Goal: Task Accomplishment & Management: Complete application form

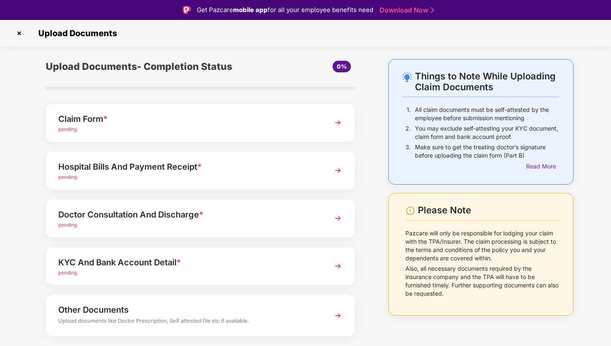
click at [192, 125] on div "Claim Form *" at bounding box center [188, 118] width 261 height 13
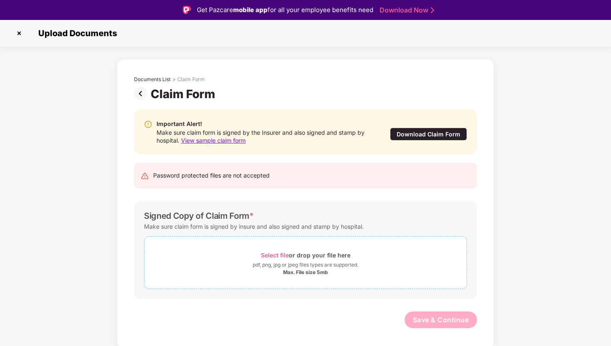
scroll to position [20, 0]
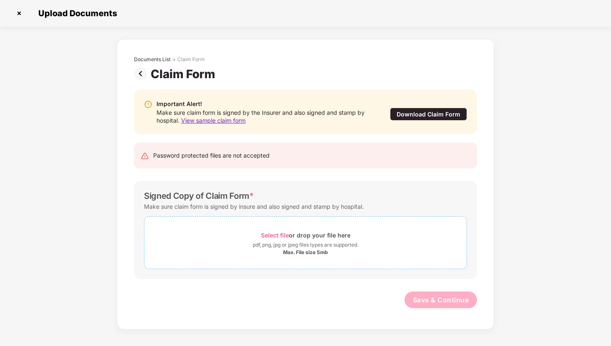
click at [286, 234] on span "Select file" at bounding box center [275, 235] width 28 height 7
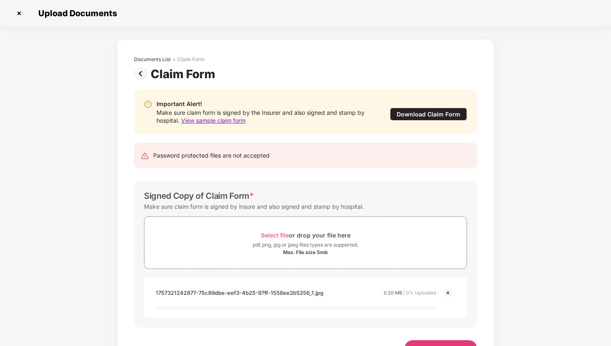
scroll to position [32, 0]
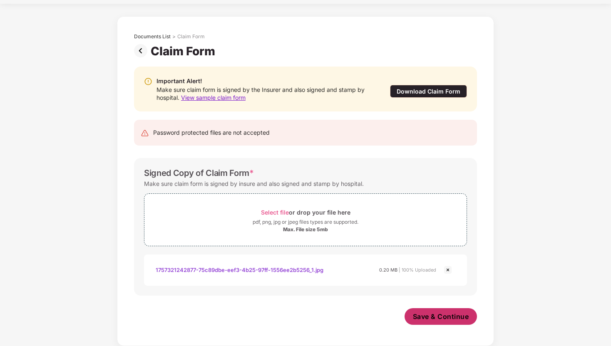
click at [430, 319] on span "Save & Continue" at bounding box center [441, 316] width 56 height 9
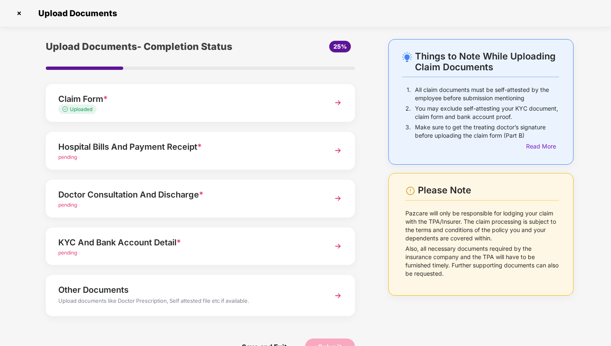
click at [212, 149] on div "Hospital Bills And Payment Receipt *" at bounding box center [188, 146] width 261 height 13
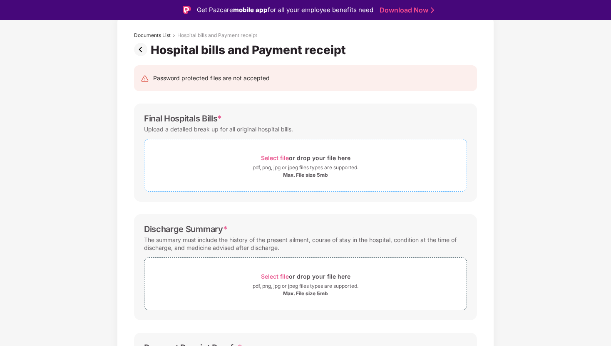
scroll to position [47, 0]
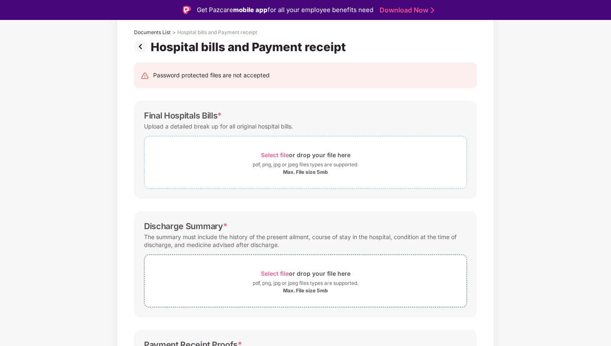
click at [243, 162] on div "pdf, png, jpg or jpeg files types are supported." at bounding box center [306, 165] width 322 height 8
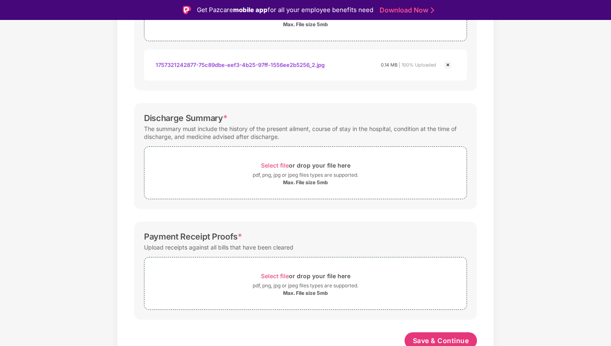
scroll to position [199, 0]
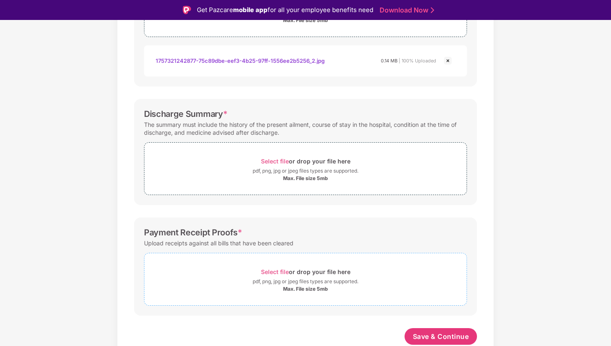
click at [249, 282] on div "pdf, png, jpg or jpeg files types are supported." at bounding box center [306, 282] width 322 height 8
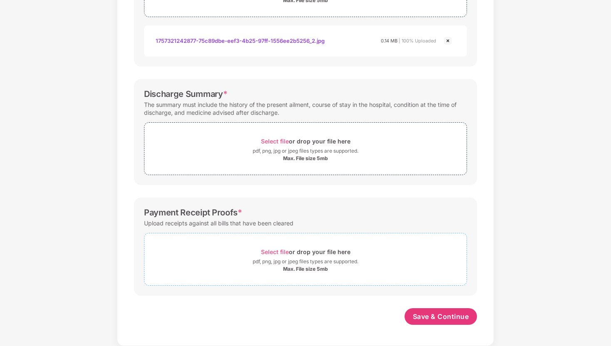
click at [303, 256] on div "Select file or drop your file here" at bounding box center [306, 252] width 90 height 11
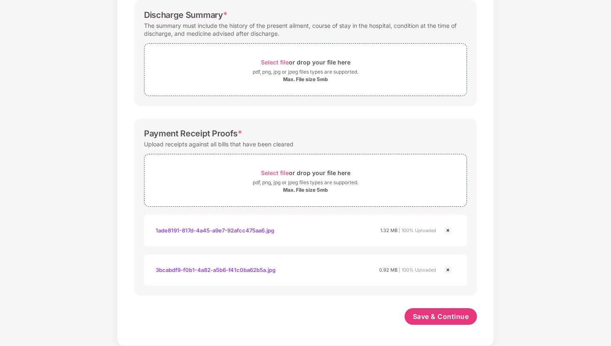
scroll to position [278, 0]
click at [425, 321] on span "Save & Continue" at bounding box center [441, 316] width 56 height 9
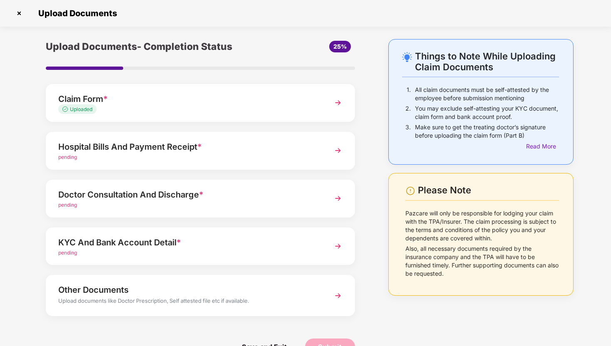
scroll to position [22, 0]
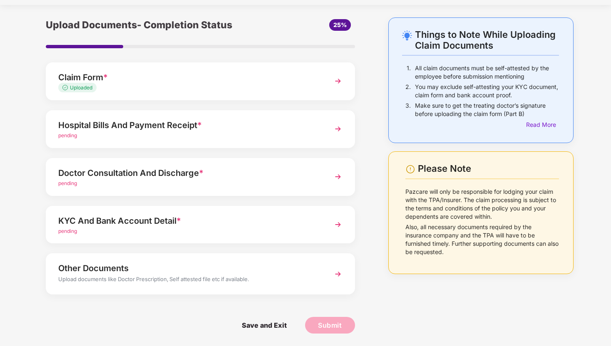
click at [234, 177] on div "Doctor Consultation And Discharge *" at bounding box center [188, 173] width 261 height 13
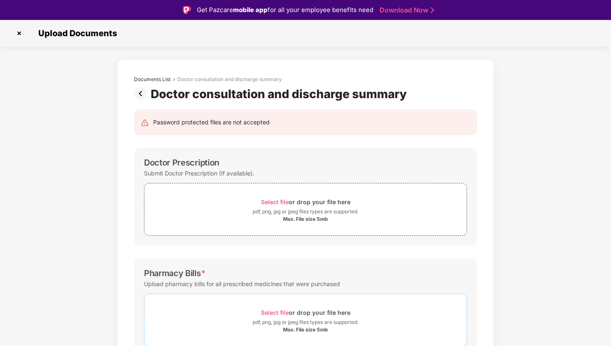
scroll to position [159, 0]
click at [140, 92] on img at bounding box center [142, 93] width 17 height 13
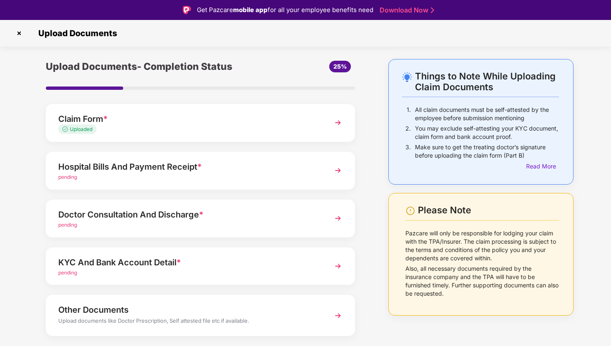
click at [217, 134] on div "Claim Form * Uploaded" at bounding box center [200, 123] width 309 height 38
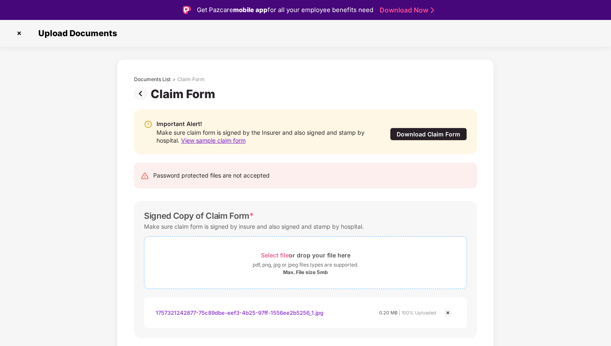
scroll to position [22, 0]
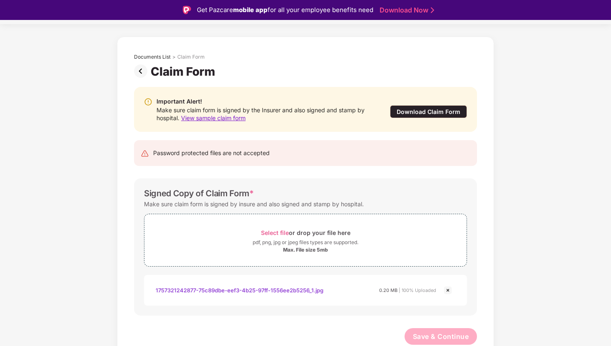
click at [444, 291] on img at bounding box center [448, 291] width 10 height 10
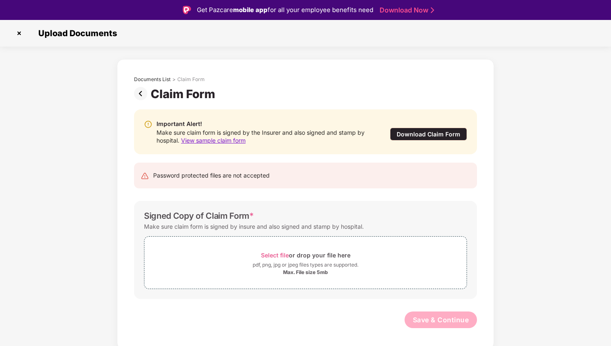
click at [145, 91] on img at bounding box center [142, 93] width 17 height 13
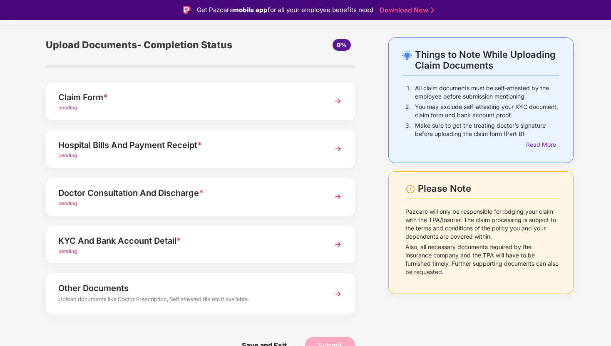
scroll to position [5, 0]
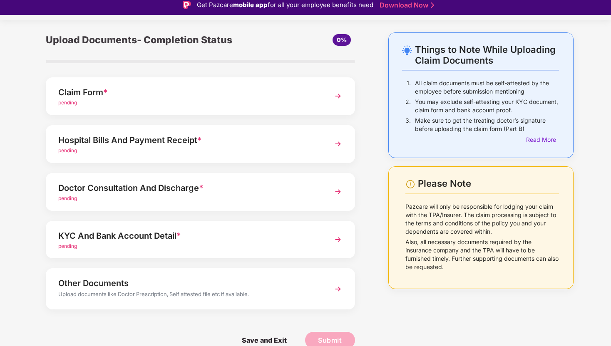
click at [219, 196] on div "pending" at bounding box center [188, 199] width 261 height 8
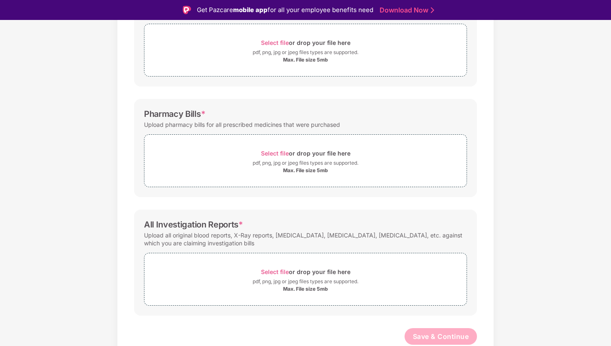
scroll to position [20, 0]
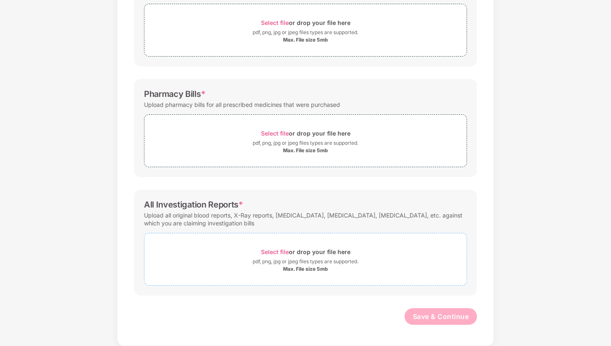
click at [301, 259] on div "pdf, png, jpg or jpeg files types are supported." at bounding box center [306, 262] width 106 height 8
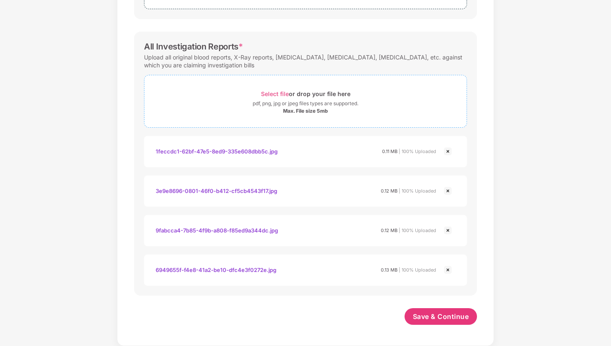
click at [345, 88] on div "Select file or drop your file here" at bounding box center [306, 93] width 90 height 11
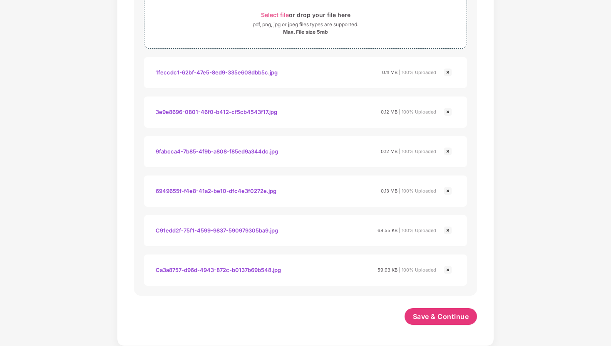
scroll to position [397, 0]
click at [266, 75] on div "1feccdc1-62bf-47e5-8ed9-335e608dbb5c.jpg" at bounding box center [217, 72] width 122 height 14
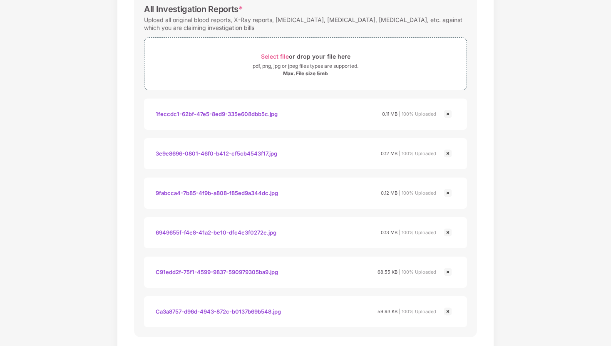
scroll to position [346, 0]
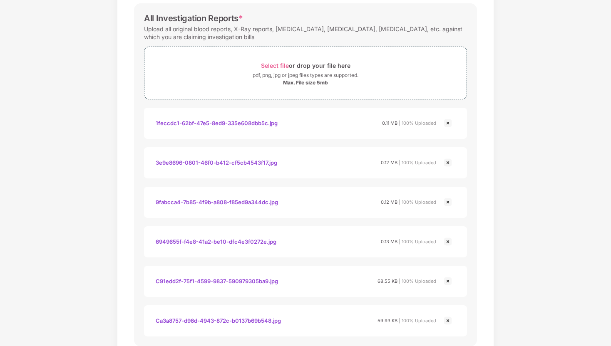
click at [543, 179] on div "Documents List > Doctor consultation and discharge summary Doctor consultation …" at bounding box center [305, 45] width 611 height 704
click at [534, 140] on div "Documents List > Doctor consultation and discharge summary Doctor consultation …" at bounding box center [305, 45] width 611 height 704
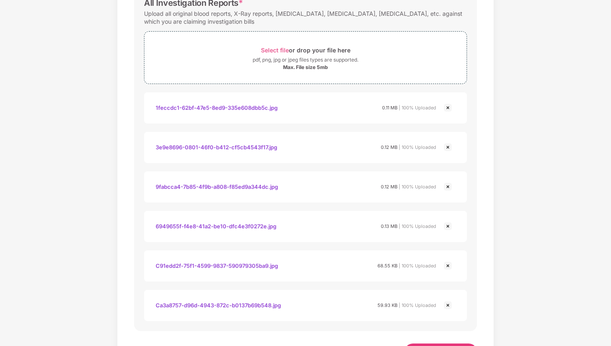
scroll to position [385, 0]
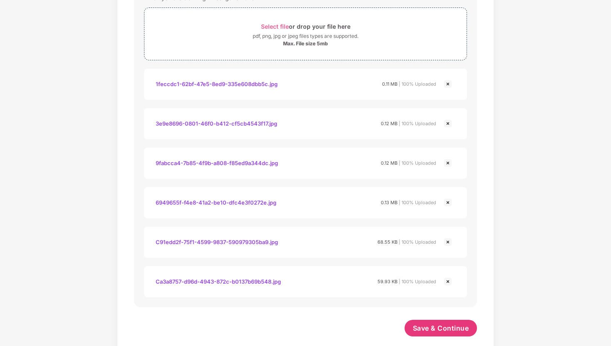
click at [239, 162] on div "9fabcca4-7b85-4f9b-a808-f85ed9a344dc.jpg" at bounding box center [217, 163] width 122 height 14
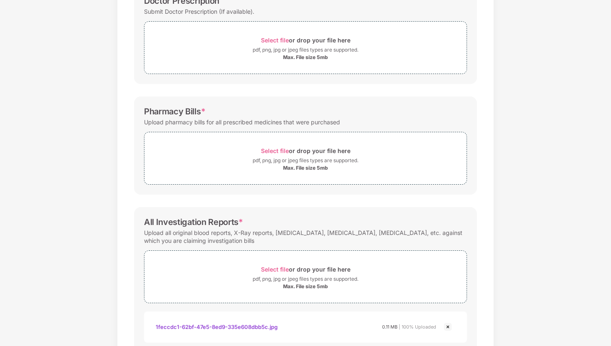
scroll to position [397, 0]
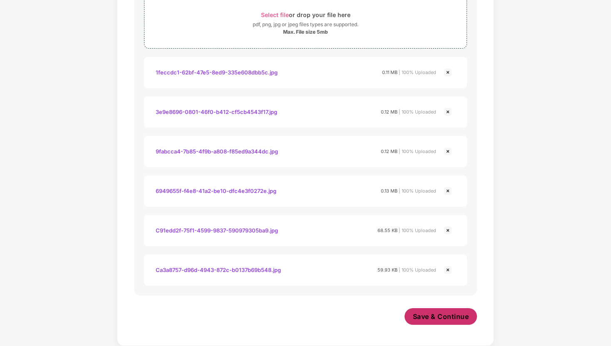
click at [425, 311] on button "Save & Continue" at bounding box center [441, 317] width 73 height 17
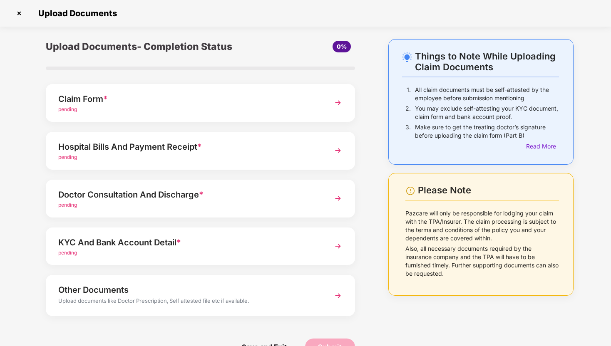
scroll to position [22, 0]
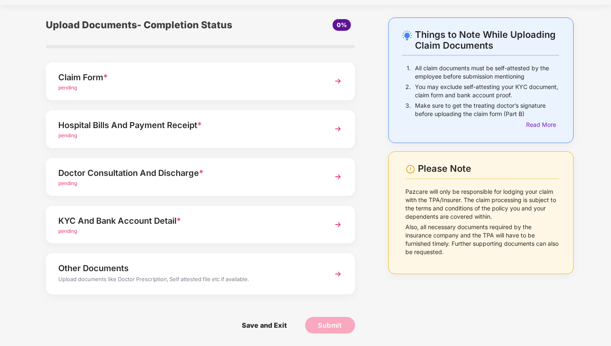
click at [179, 186] on div "pending" at bounding box center [188, 184] width 261 height 8
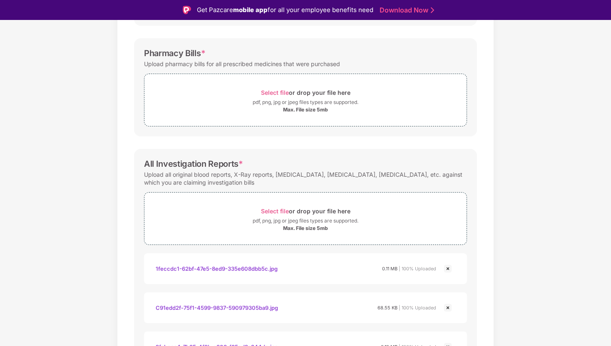
scroll to position [243, 0]
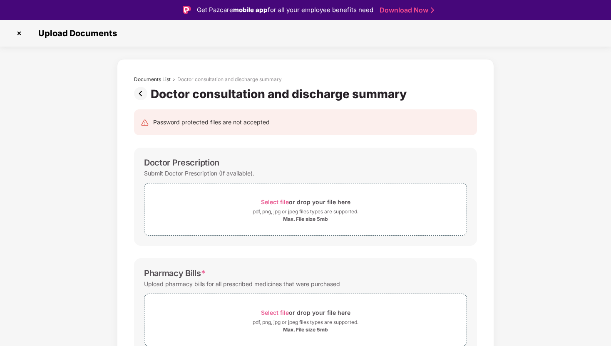
click at [136, 97] on img at bounding box center [142, 93] width 17 height 13
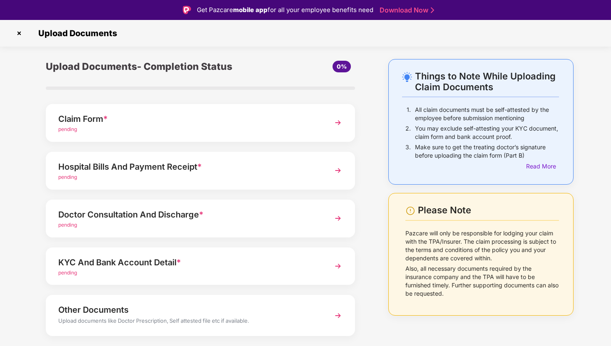
scroll to position [22, 0]
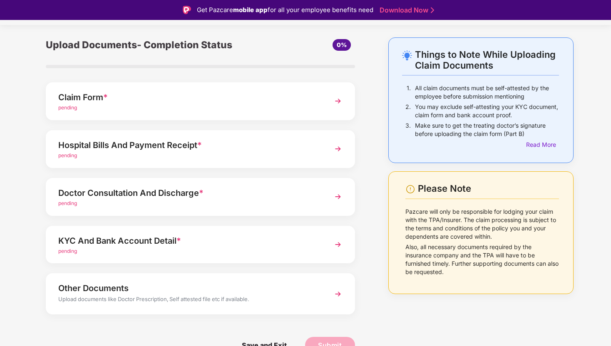
click at [222, 145] on div "Hospital Bills And Payment Receipt *" at bounding box center [188, 145] width 261 height 13
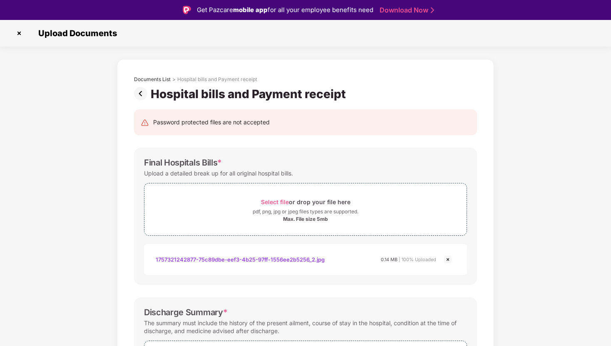
click at [142, 95] on img at bounding box center [142, 93] width 17 height 13
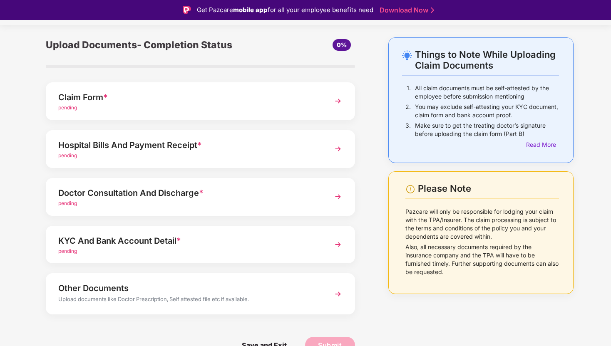
scroll to position [20, 0]
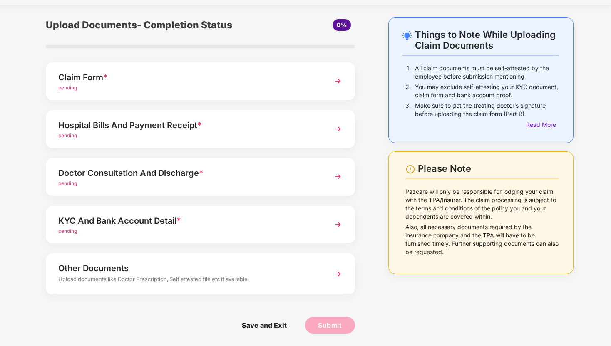
click at [275, 323] on span "Save and Exit" at bounding box center [265, 325] width 62 height 17
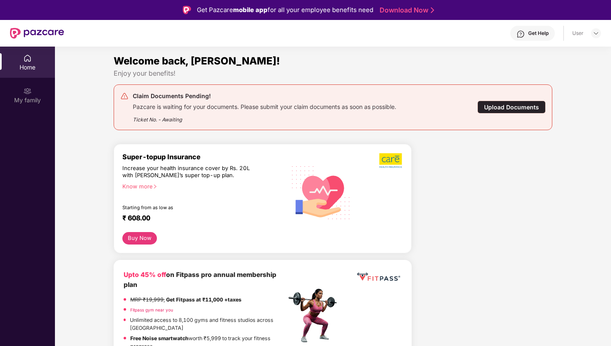
scroll to position [8, 0]
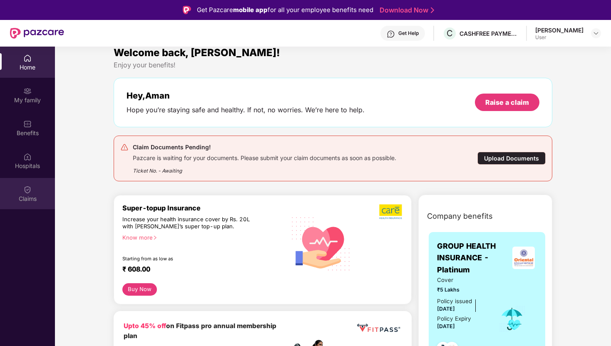
click at [25, 195] on div "Claims" at bounding box center [27, 199] width 55 height 8
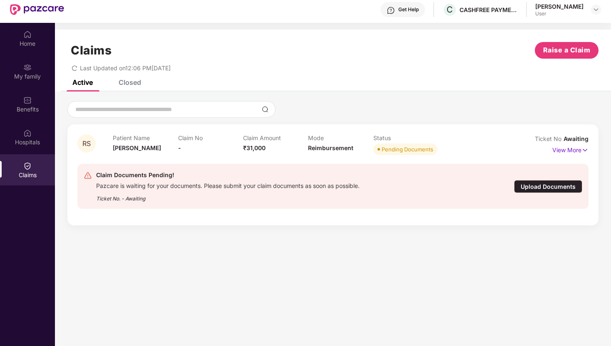
scroll to position [24, 0]
click at [574, 149] on p "View More" at bounding box center [571, 148] width 36 height 11
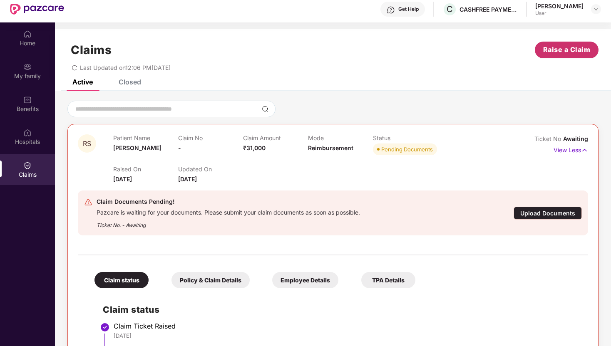
click at [568, 50] on span "Raise a Claim" at bounding box center [566, 50] width 47 height 10
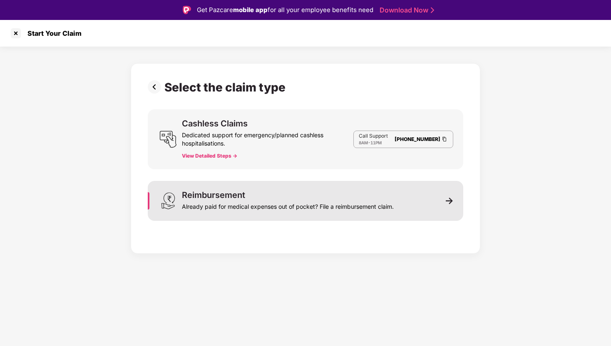
click at [277, 206] on div "Already paid for medical expenses out of pocket? File a reimbursement claim." at bounding box center [288, 205] width 212 height 12
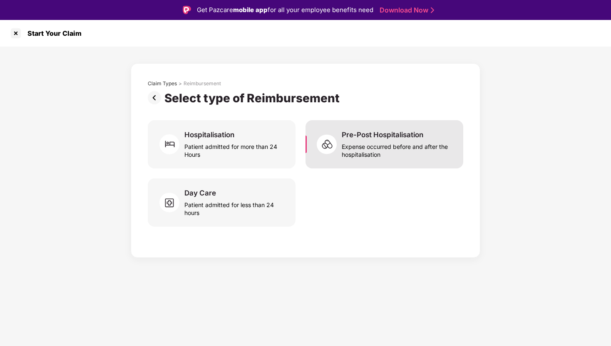
click at [379, 159] on div "Pre-Post Hospitalisation Expense occurred before and after the hospitalisation" at bounding box center [385, 144] width 158 height 48
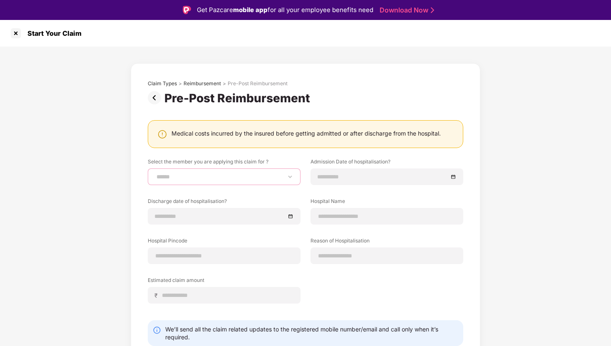
click at [214, 180] on select "**********" at bounding box center [224, 177] width 139 height 7
select select "**********"
click at [332, 178] on input at bounding box center [383, 176] width 130 height 9
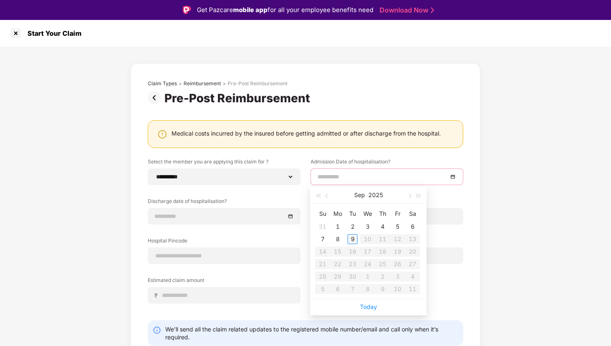
type input "**********"
click at [330, 194] on button "button" at bounding box center [327, 195] width 9 height 17
type input "**********"
click at [393, 253] on div "15" at bounding box center [398, 252] width 10 height 10
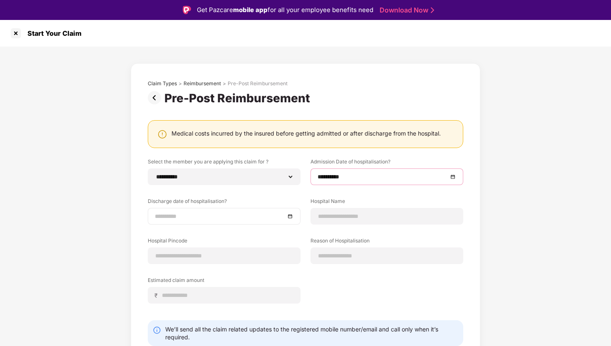
click at [221, 214] on input at bounding box center [220, 216] width 130 height 9
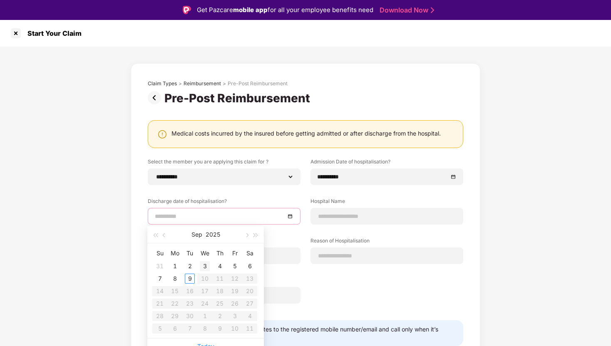
type input "**********"
click at [166, 240] on button "button" at bounding box center [164, 235] width 9 height 17
type input "**********"
click at [253, 292] on div "16" at bounding box center [250, 292] width 10 height 10
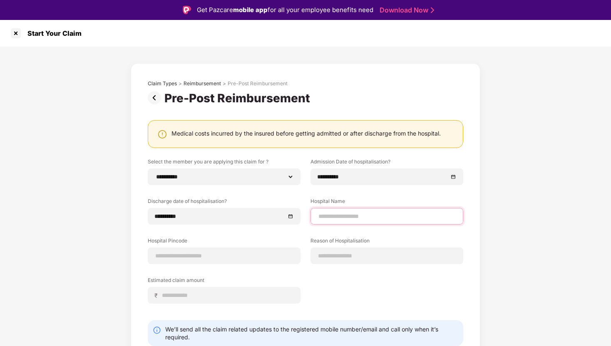
click at [359, 214] on input at bounding box center [387, 216] width 139 height 9
type input "**********"
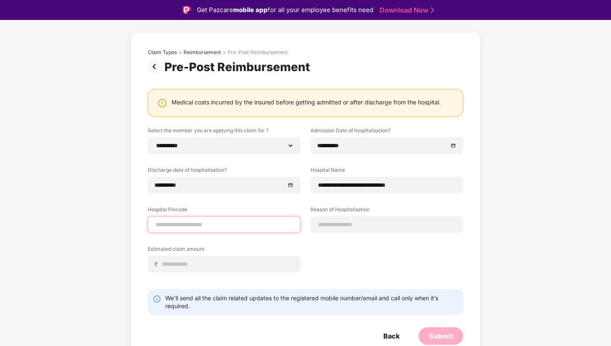
click at [237, 224] on input at bounding box center [224, 225] width 139 height 9
type input "******"
select select "******"
select select "**********"
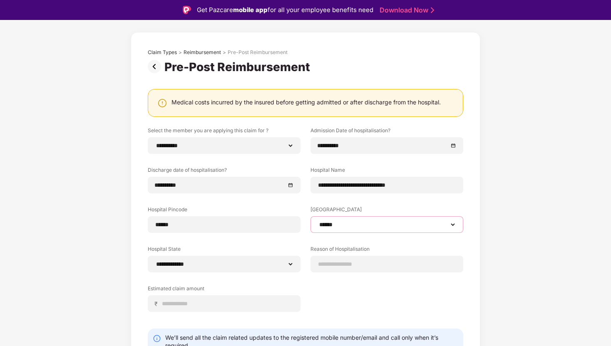
click at [333, 226] on select "**********" at bounding box center [387, 225] width 139 height 7
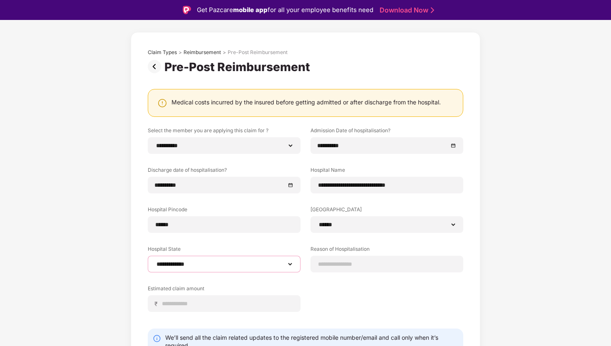
click at [277, 262] on select "**********" at bounding box center [224, 264] width 139 height 7
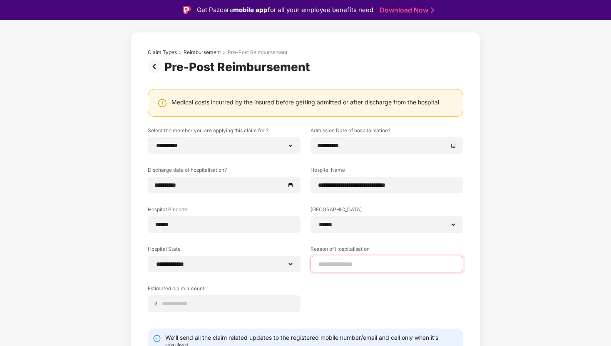
click at [350, 262] on input at bounding box center [387, 264] width 139 height 9
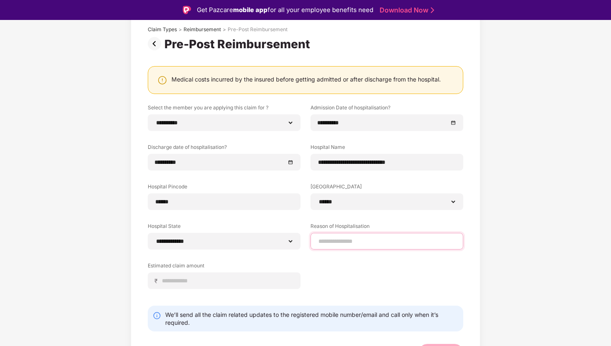
type input "**********"
click at [249, 286] on div "₹" at bounding box center [224, 281] width 153 height 17
click at [243, 282] on input at bounding box center [228, 281] width 132 height 9
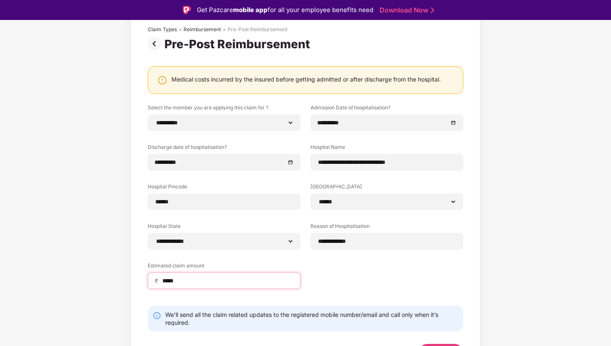
scroll to position [71, 0]
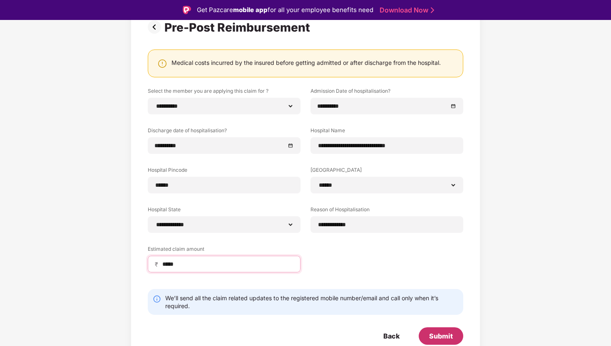
type input "*****"
click at [446, 336] on div "Submit" at bounding box center [441, 336] width 24 height 9
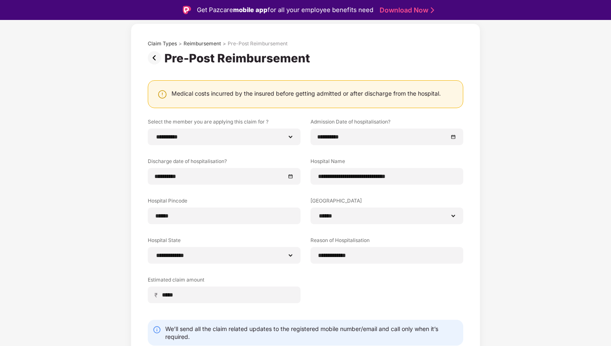
scroll to position [40, 0]
click at [158, 58] on img at bounding box center [156, 58] width 17 height 13
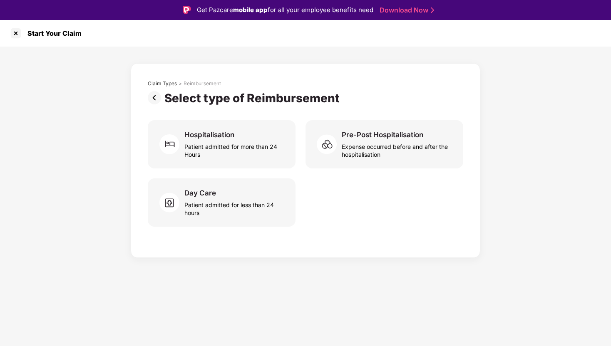
click at [157, 101] on img at bounding box center [156, 97] width 17 height 13
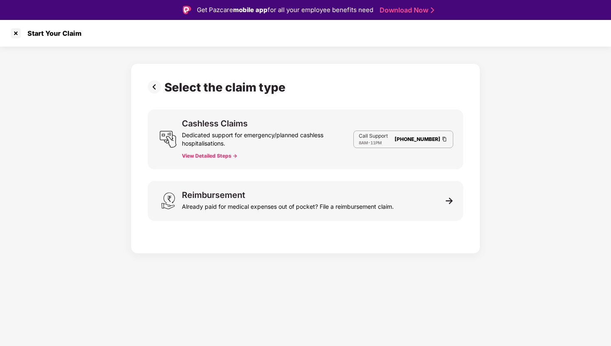
click at [153, 85] on img at bounding box center [156, 86] width 17 height 13
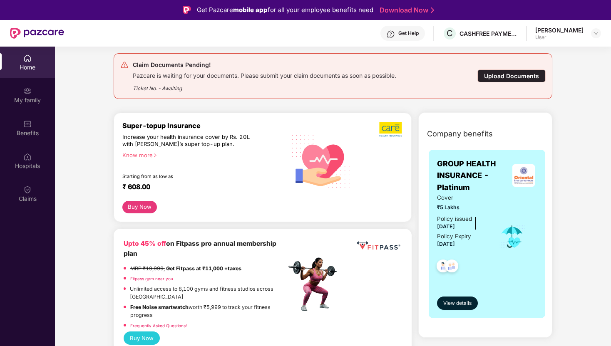
scroll to position [122, 0]
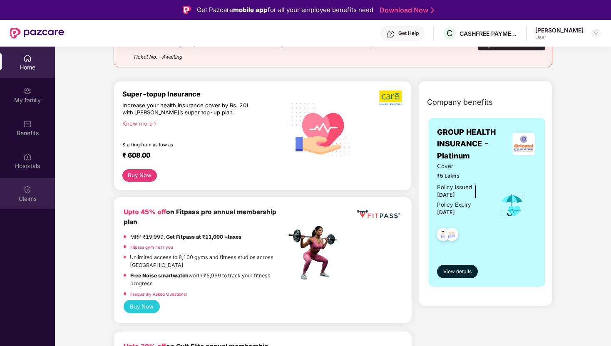
click at [33, 195] on div "Claims" at bounding box center [27, 199] width 55 height 8
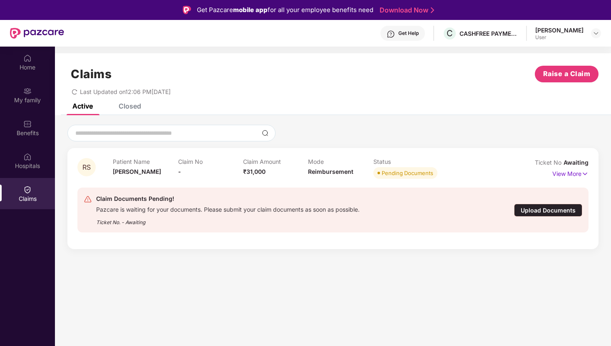
click at [259, 169] on span "₹31,000" at bounding box center [254, 171] width 22 height 7
click at [575, 172] on p "View More" at bounding box center [571, 172] width 36 height 11
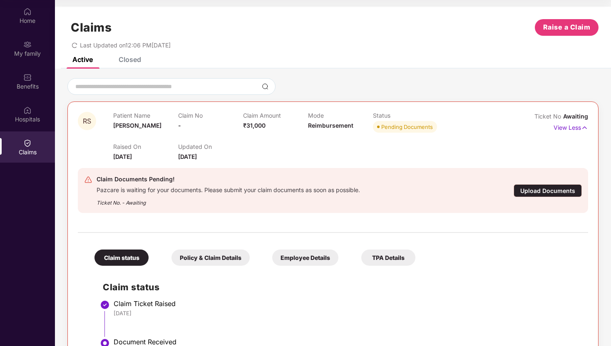
click at [133, 64] on div "Closed" at bounding box center [123, 59] width 35 height 18
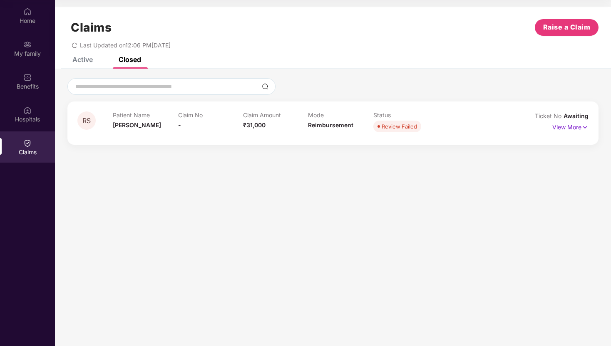
click at [89, 61] on div "Active" at bounding box center [82, 59] width 20 height 8
